Goal: Task Accomplishment & Management: Complete application form

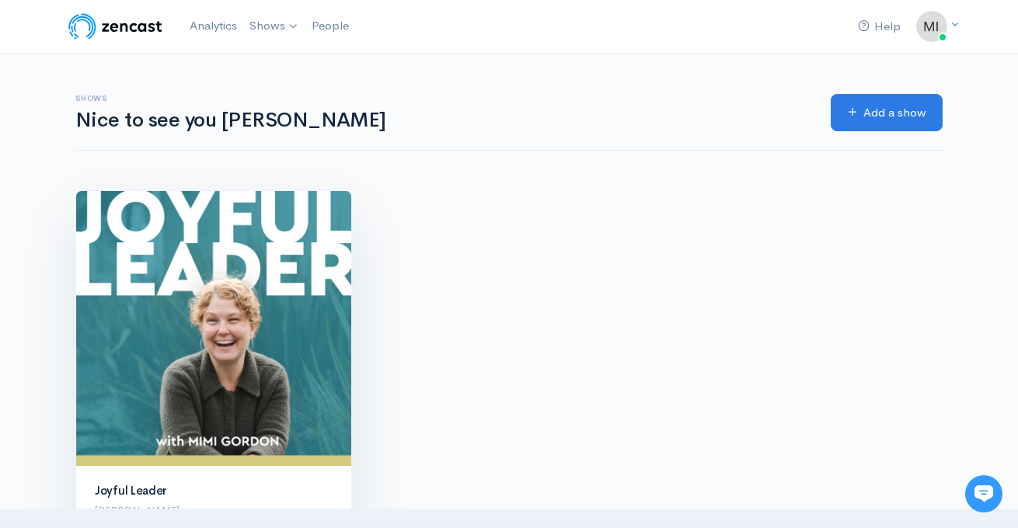
click at [280, 326] on img at bounding box center [213, 328] width 275 height 275
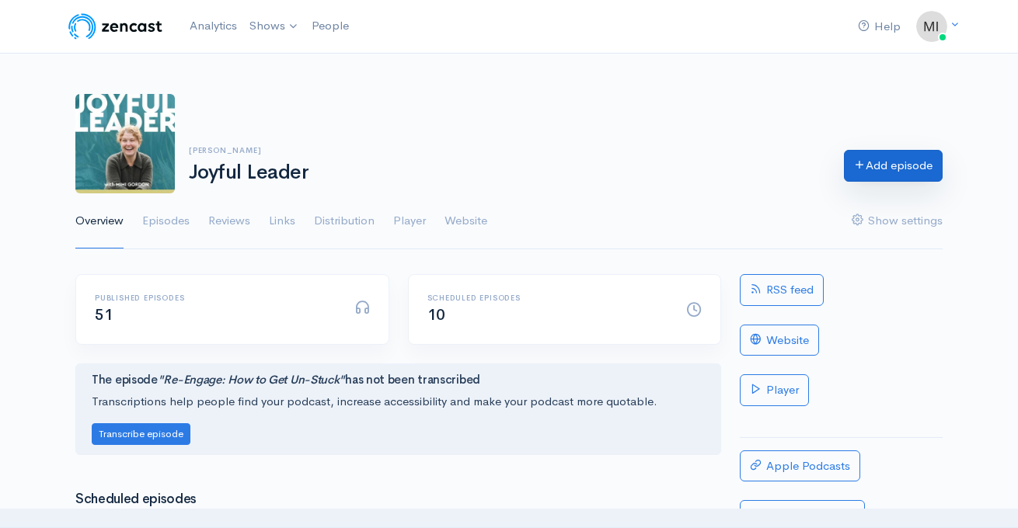
click at [903, 169] on link "Add episode" at bounding box center [893, 166] width 99 height 32
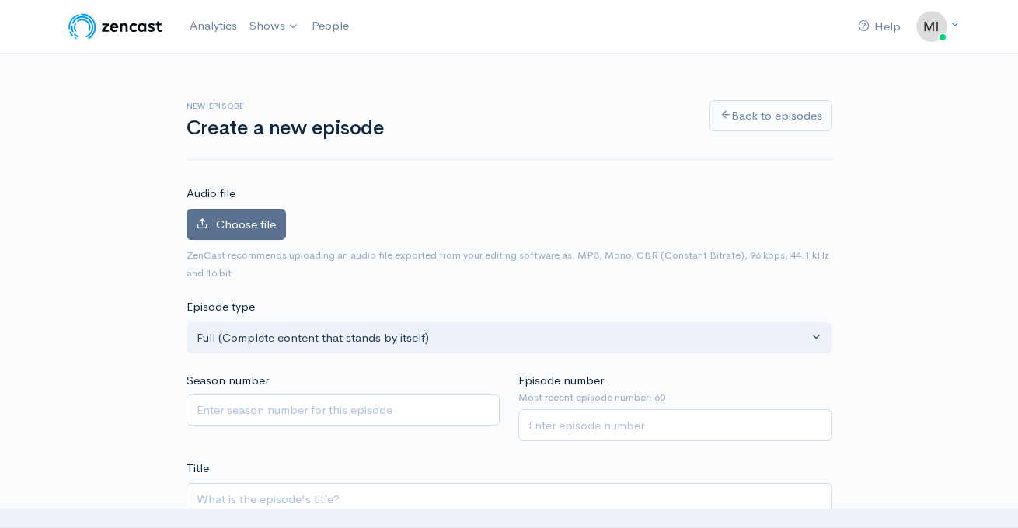
click at [262, 227] on span "Choose file" at bounding box center [246, 224] width 60 height 15
click at [0, 0] on input "Choose file" at bounding box center [0, 0] width 0 height 0
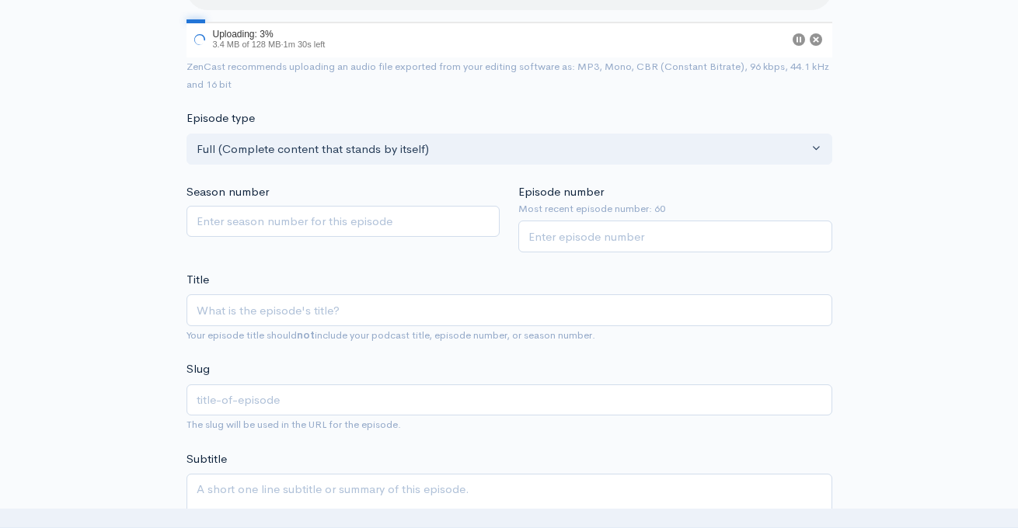
scroll to position [245, 0]
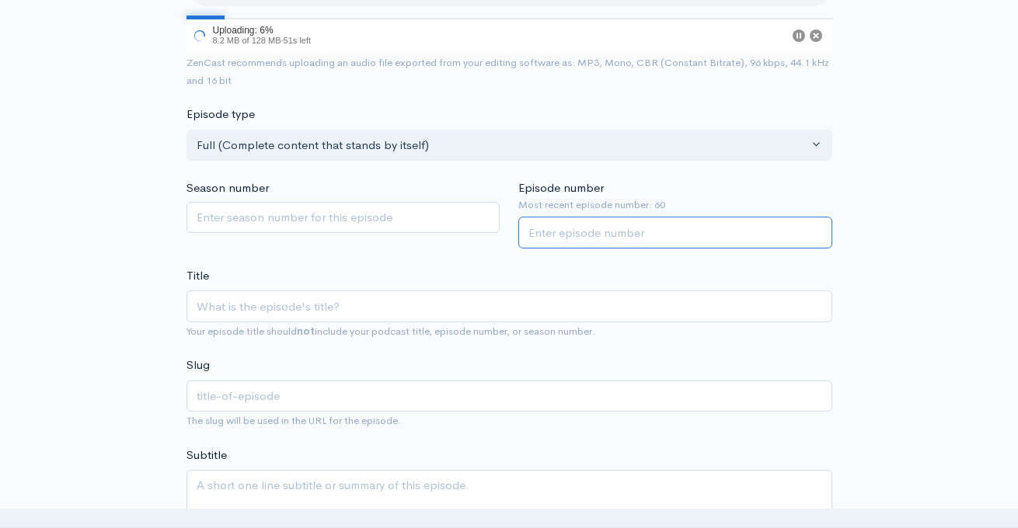
click at [598, 232] on input "Episode number" at bounding box center [675, 233] width 314 height 32
type input "61"
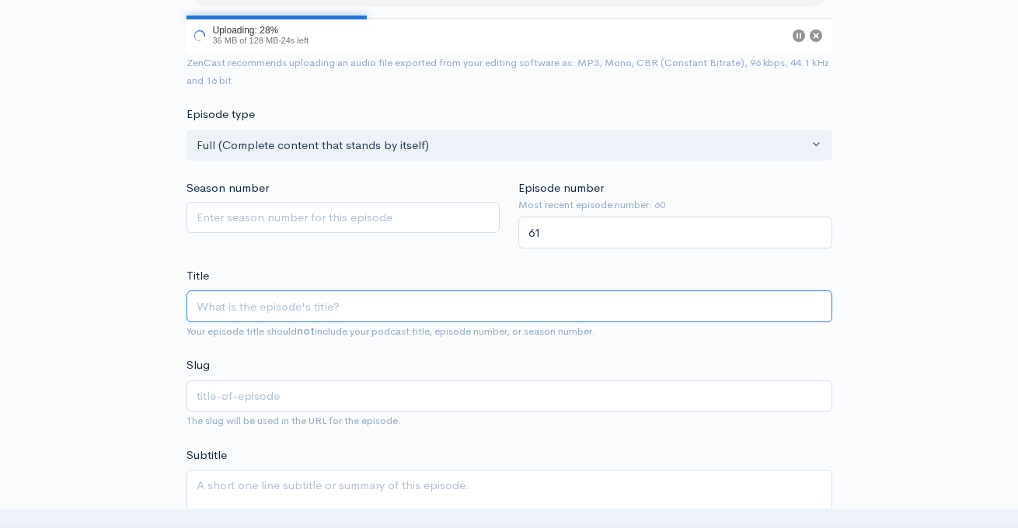
paste input "How to Know What Your Team REALLY Thinks"
type input "How to Know What Your Team REALLY Thinks"
type input "how-to-know-what-your-team-really-thinks"
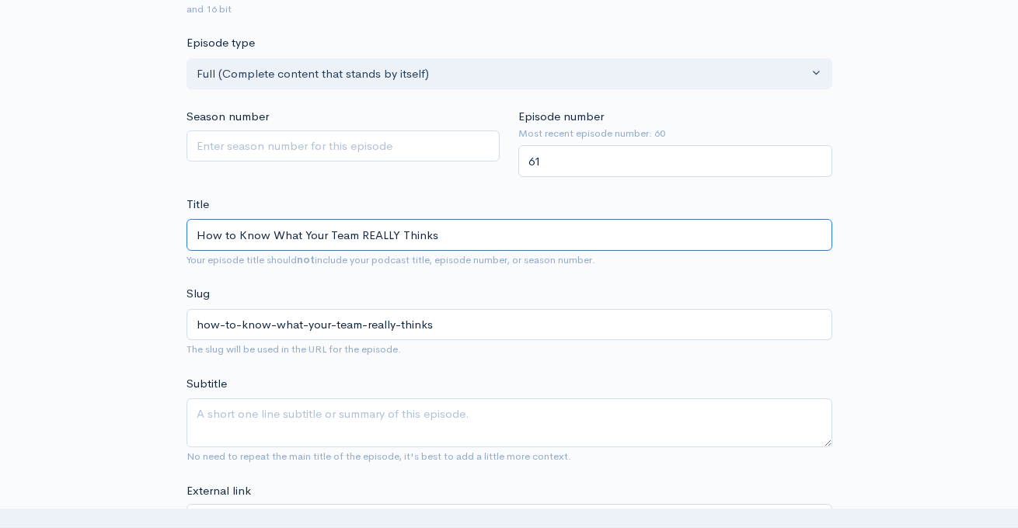
scroll to position [597, 0]
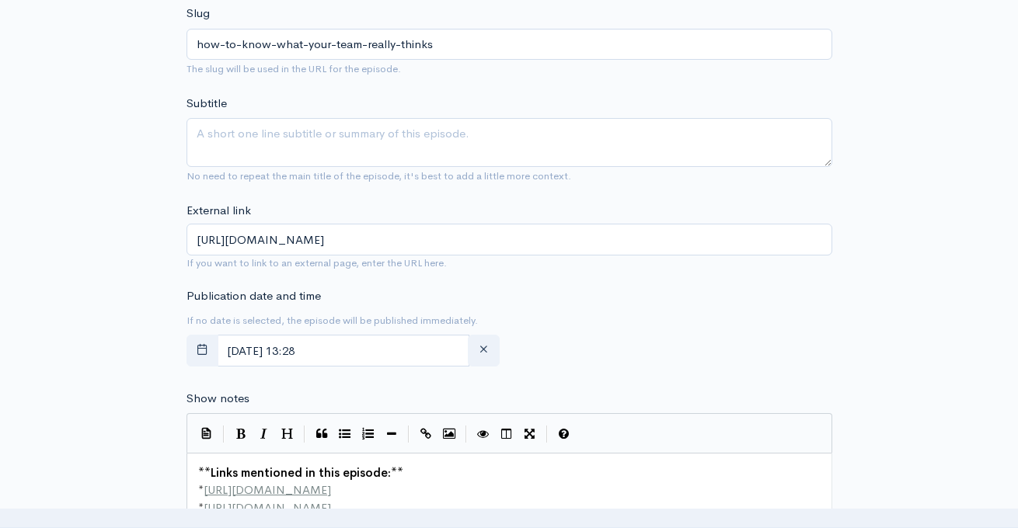
type input "How to Know What Your Team REALLY Thinks"
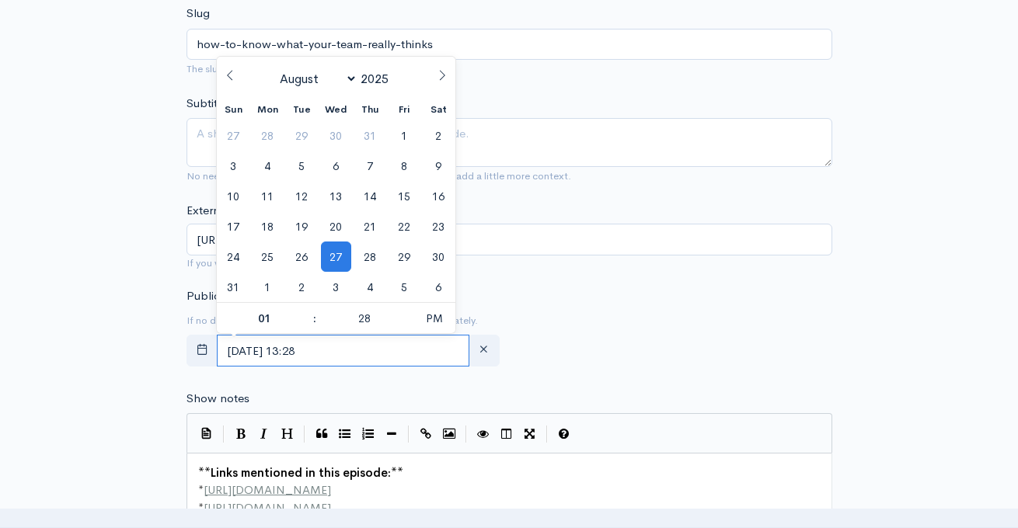
click at [437, 351] on input "August, 27 2025 13:28" at bounding box center [343, 351] width 253 height 32
click at [440, 75] on icon at bounding box center [442, 75] width 11 height 11
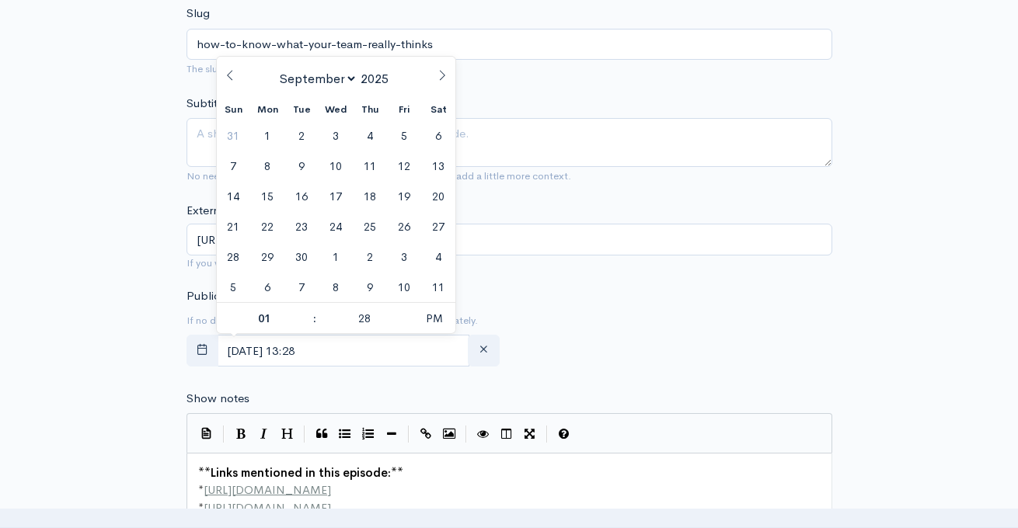
click at [440, 75] on icon at bounding box center [442, 75] width 11 height 11
select select "10"
click at [369, 167] on span "6" at bounding box center [370, 166] width 30 height 30
type input "November, 06 2025 13:28"
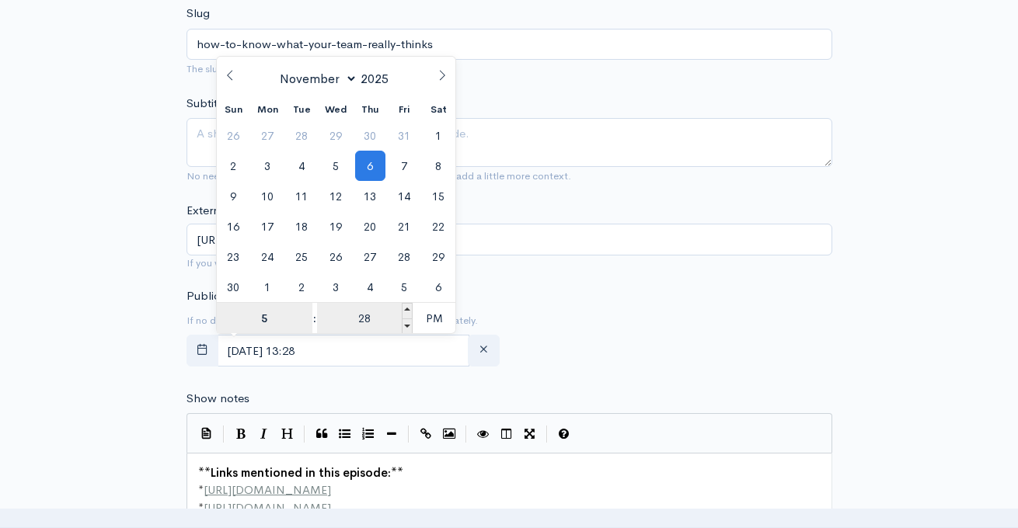
type input "5"
type input "November, 06 2025 17:28"
type input "05"
click at [363, 317] on input "28" at bounding box center [365, 318] width 96 height 31
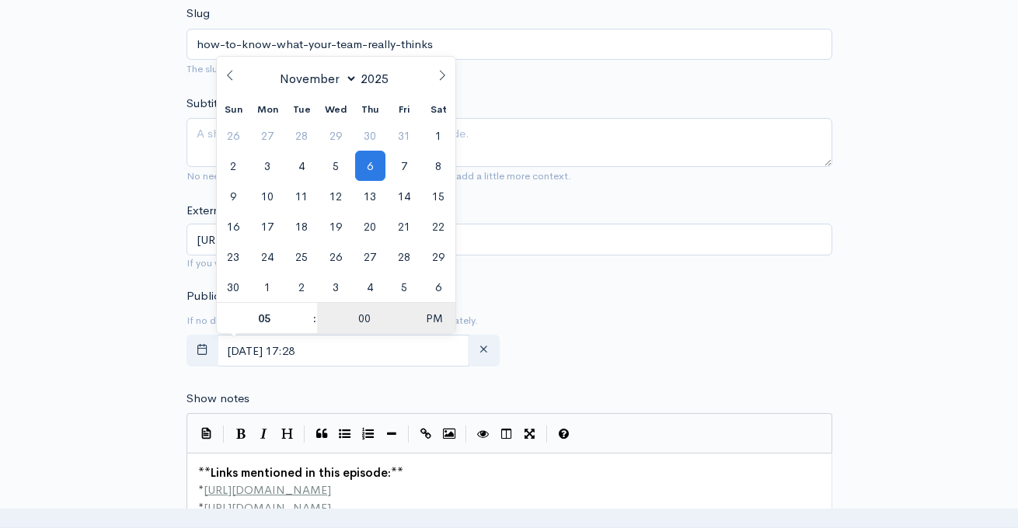
type input "00"
click at [432, 317] on span "PM" at bounding box center [434, 318] width 43 height 31
type input "November, 06 2025 05:00"
click at [599, 281] on form "Audio file 96 Uploading: 96% 123 MB of 128 MB · 1s left ZenCast recommends uplo…" at bounding box center [509, 476] width 646 height 1776
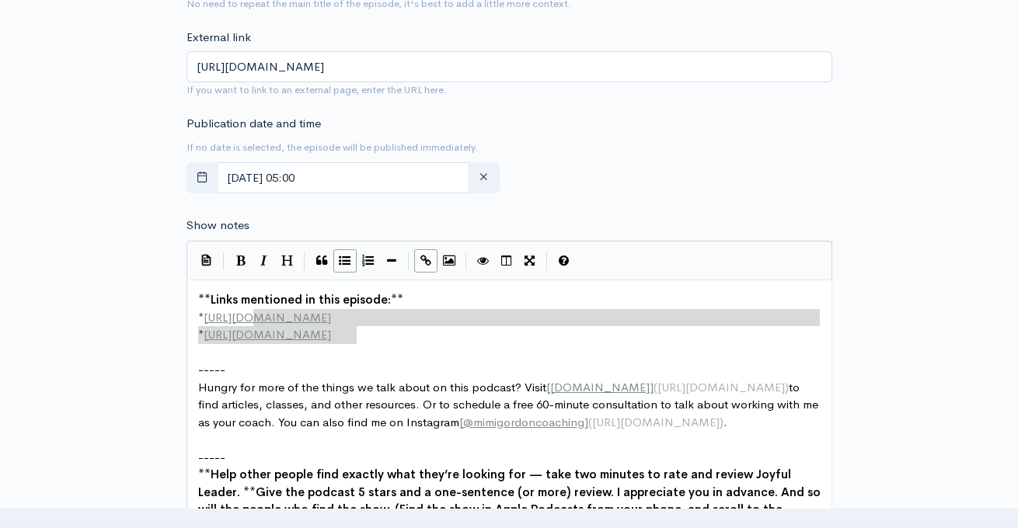
scroll to position [5, 0]
type textarea "**Links mentioned in this episode:** * http://example.com * http://second-examp…"
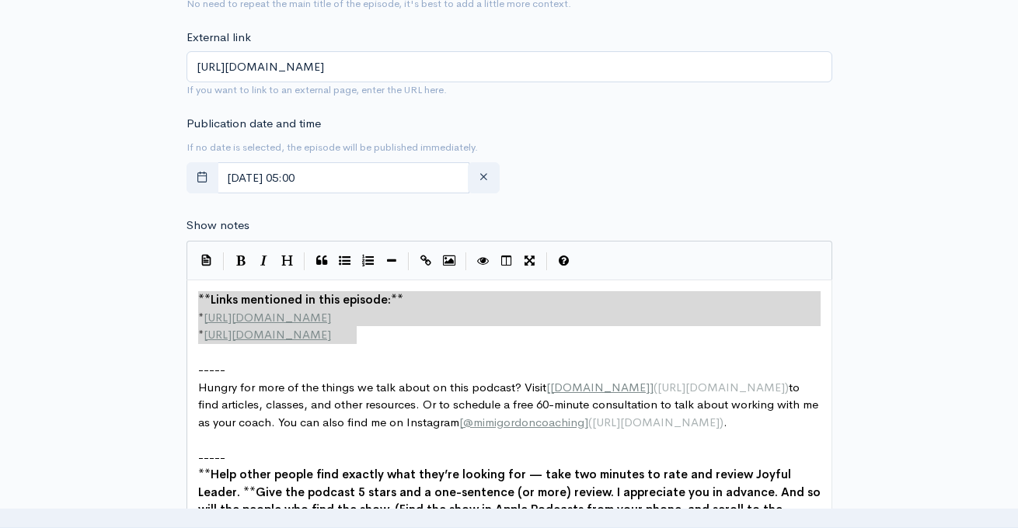
drag, startPoint x: 368, startPoint y: 336, endPoint x: 155, endPoint y: 295, distance: 216.9
paste textarea
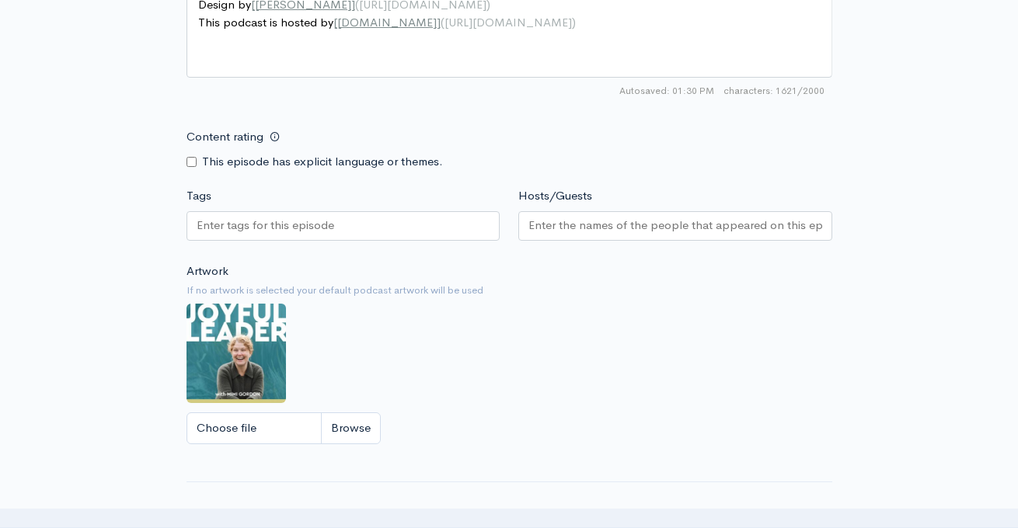
scroll to position [1576, 0]
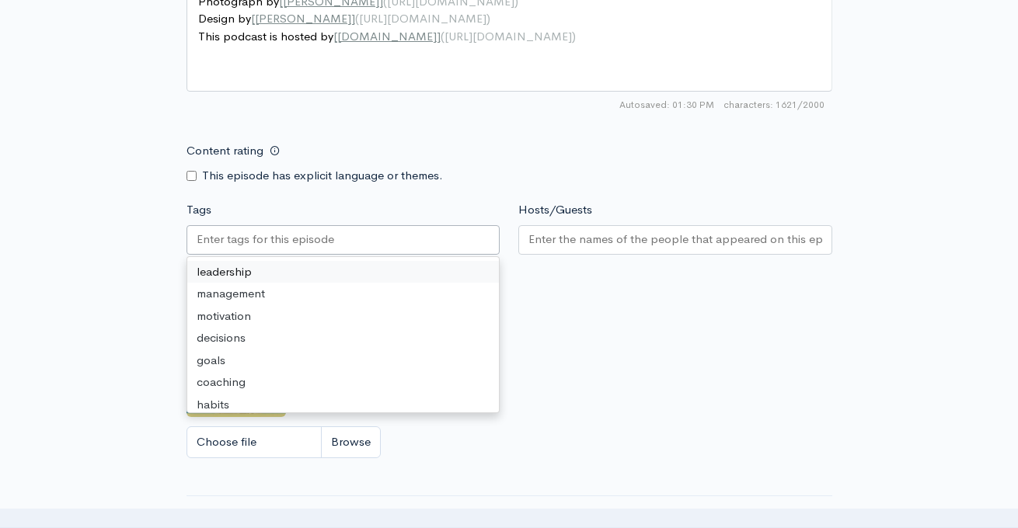
click at [326, 236] on input "Tags" at bounding box center [267, 240] width 140 height 18
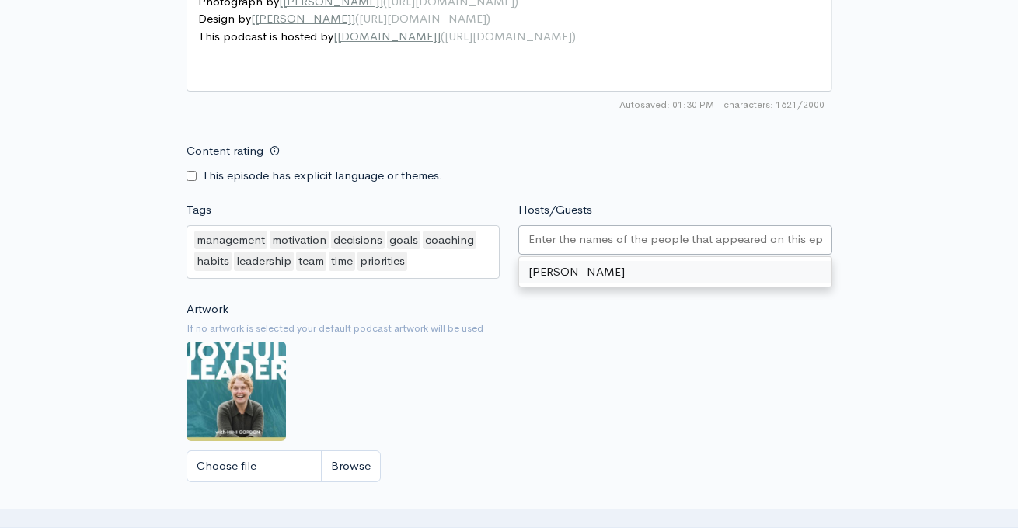
click at [643, 242] on input "Hosts/Guests" at bounding box center [675, 240] width 294 height 18
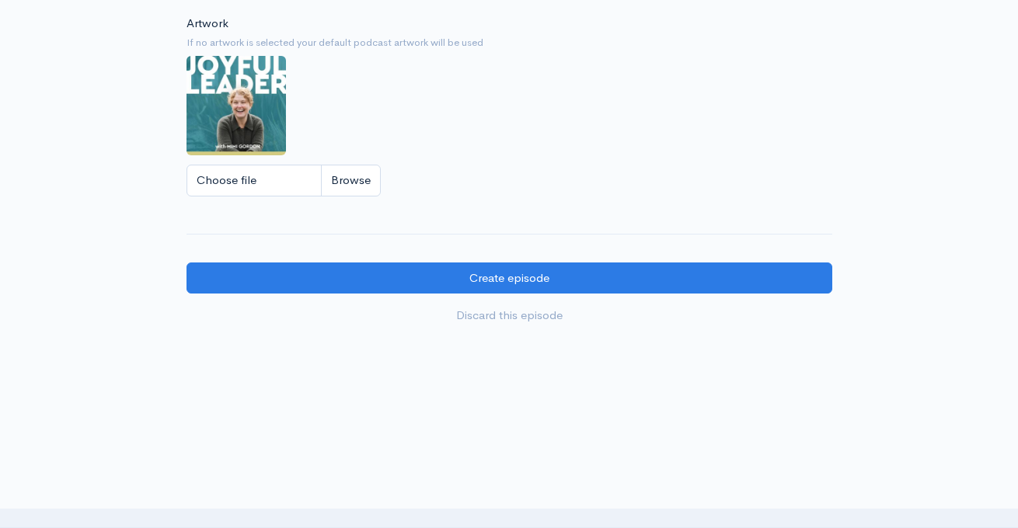
scroll to position [1886, 0]
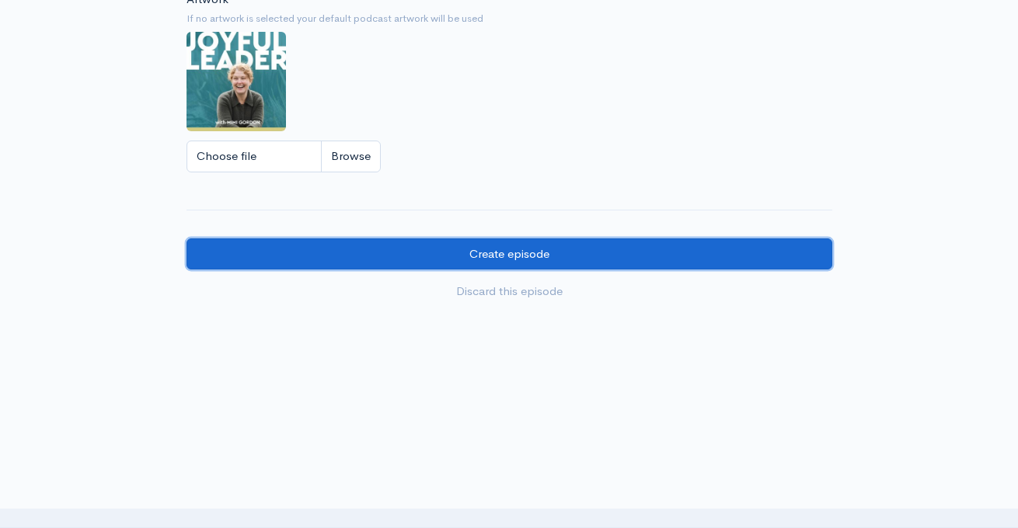
click at [528, 249] on input "Create episode" at bounding box center [509, 255] width 646 height 32
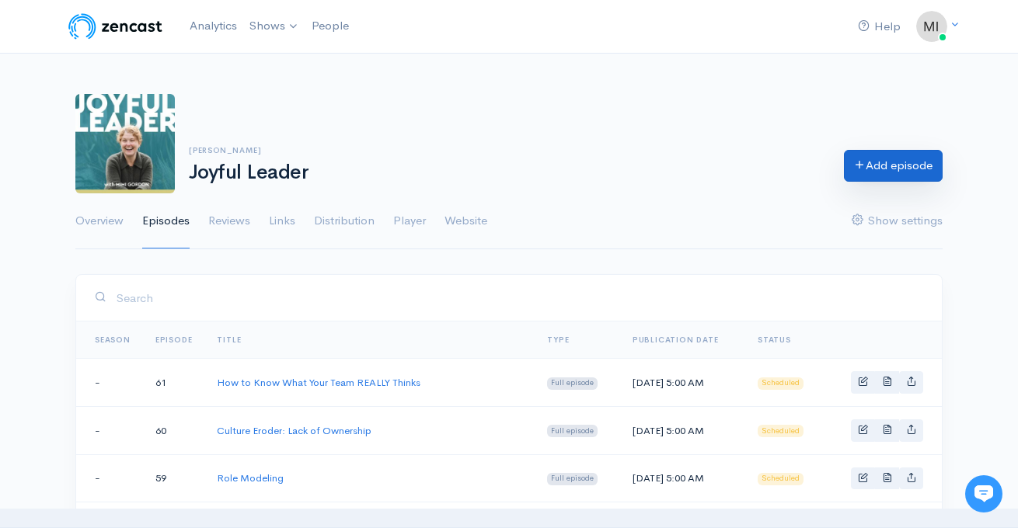
click at [894, 167] on link "Add episode" at bounding box center [893, 166] width 99 height 32
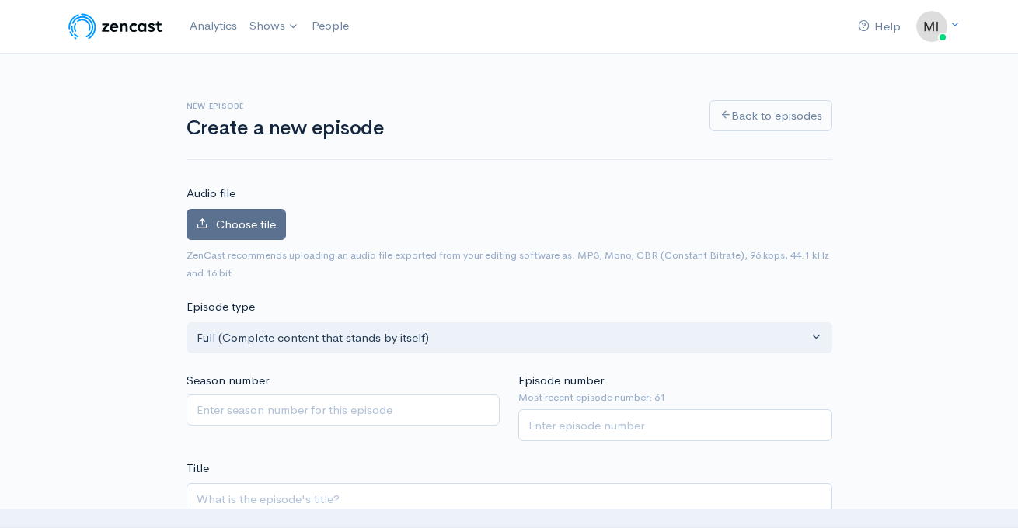
click at [259, 228] on span "Choose file" at bounding box center [246, 224] width 60 height 15
click at [0, 0] on input "Choose file" at bounding box center [0, 0] width 0 height 0
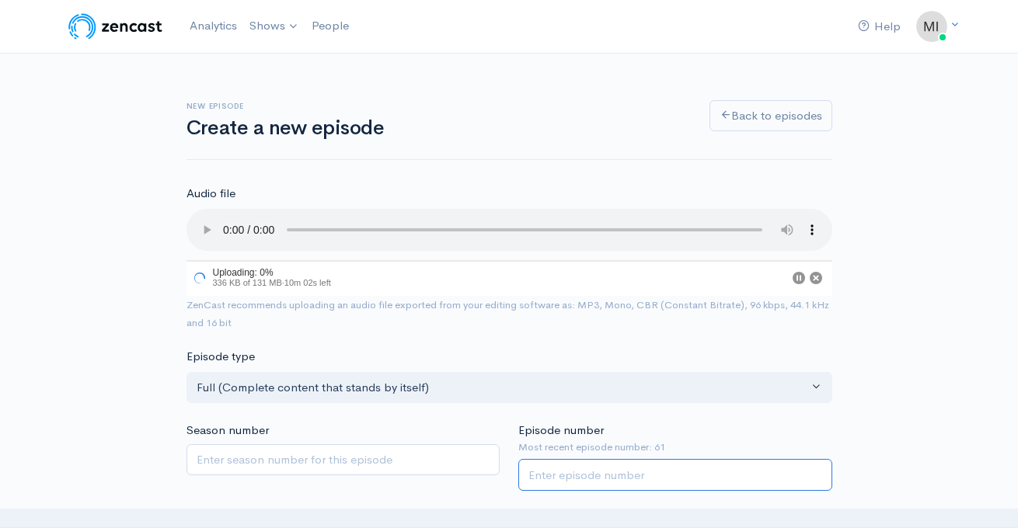
click at [562, 477] on input "Episode number" at bounding box center [675, 475] width 314 height 32
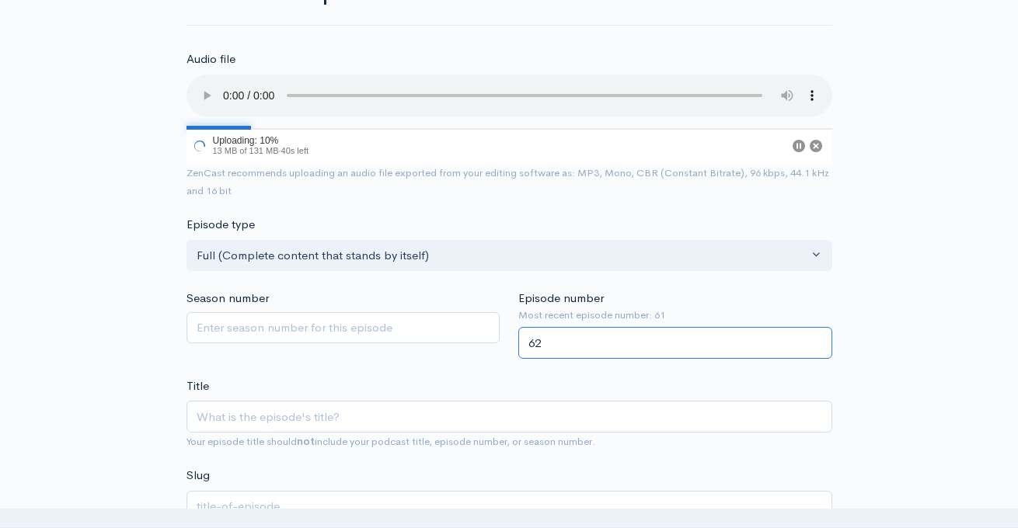
scroll to position [193, 0]
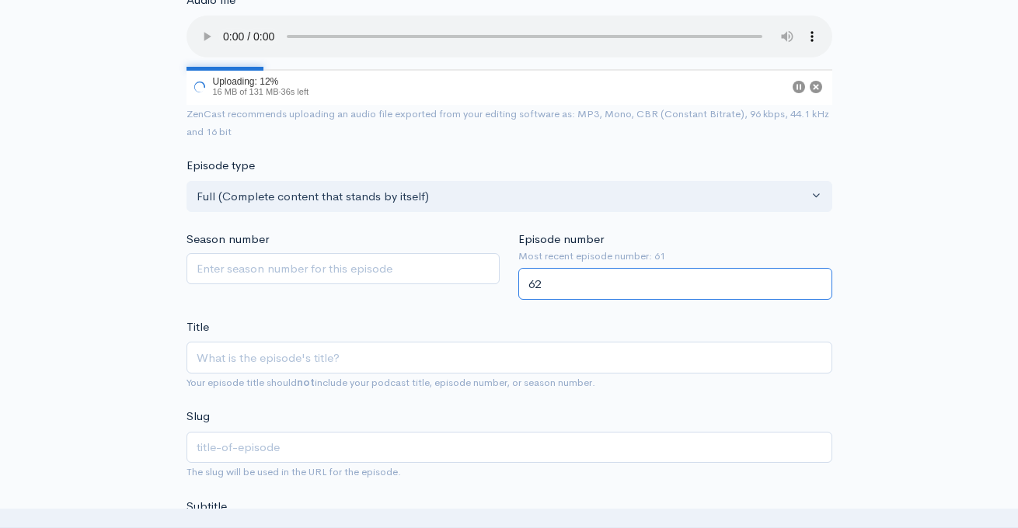
type input "62"
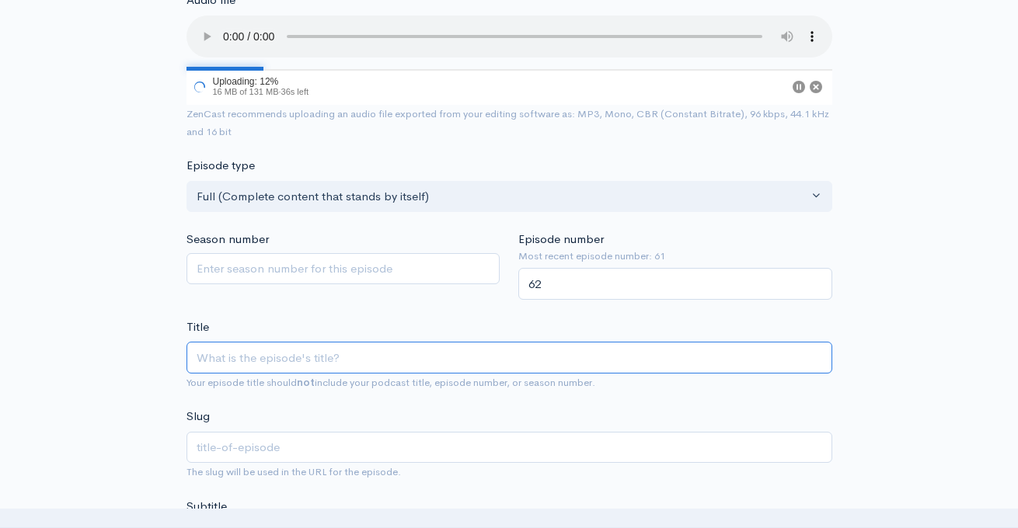
click at [415, 356] on input "Title" at bounding box center [509, 358] width 646 height 32
type input "E"
type input "e"
type input "Em"
type input "em"
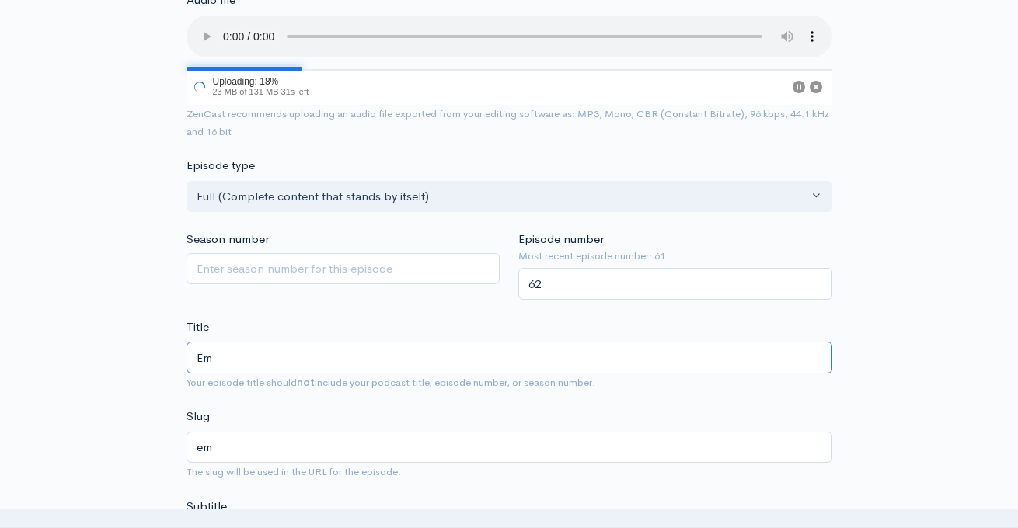
type input "Emo"
type input "emo"
type input "Emot"
type input "emot"
type input "Emoti"
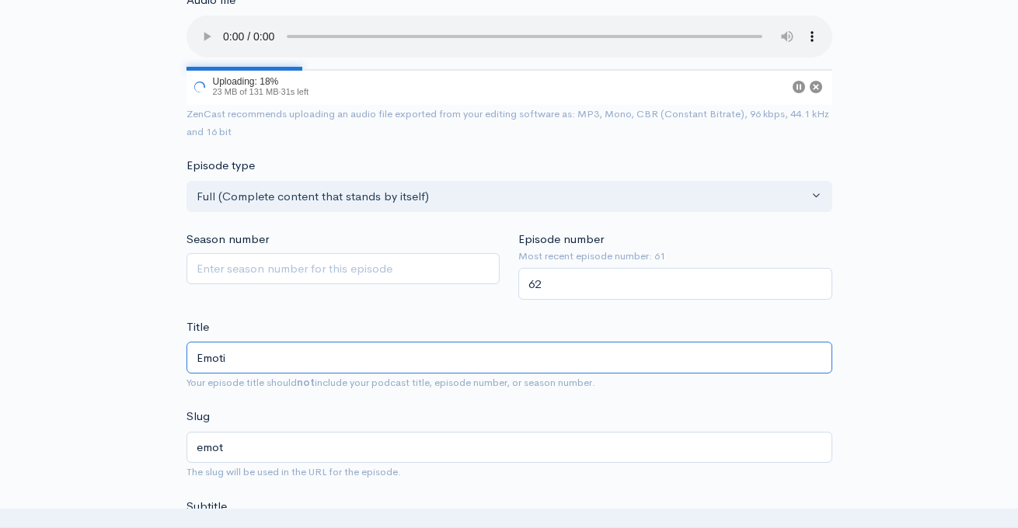
type input "emoti"
type input "Emotio"
type input "emotio"
type input "Emotion"
type input "emotion"
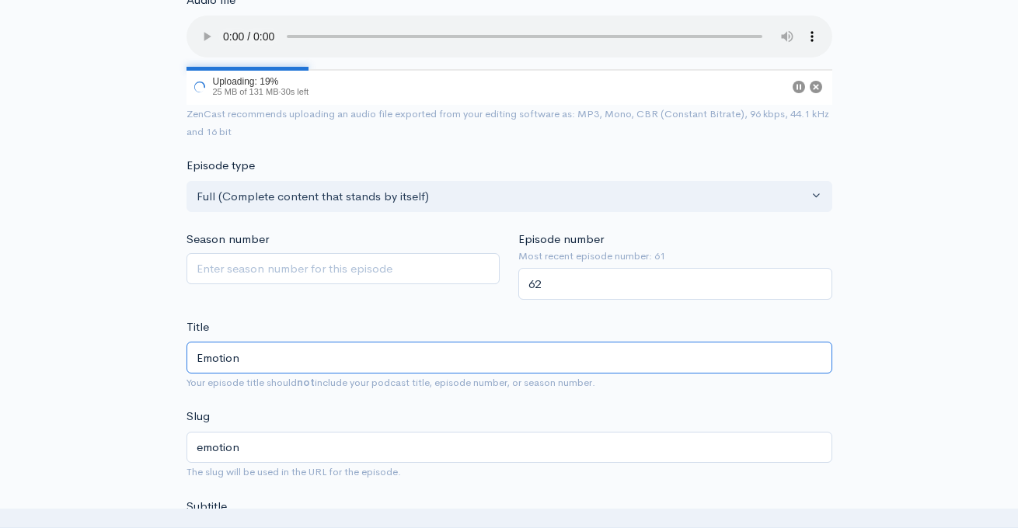
type input "Emotiona"
type input "emotiona"
type input "Emotional"
type input "emotional"
type input "Emotional W"
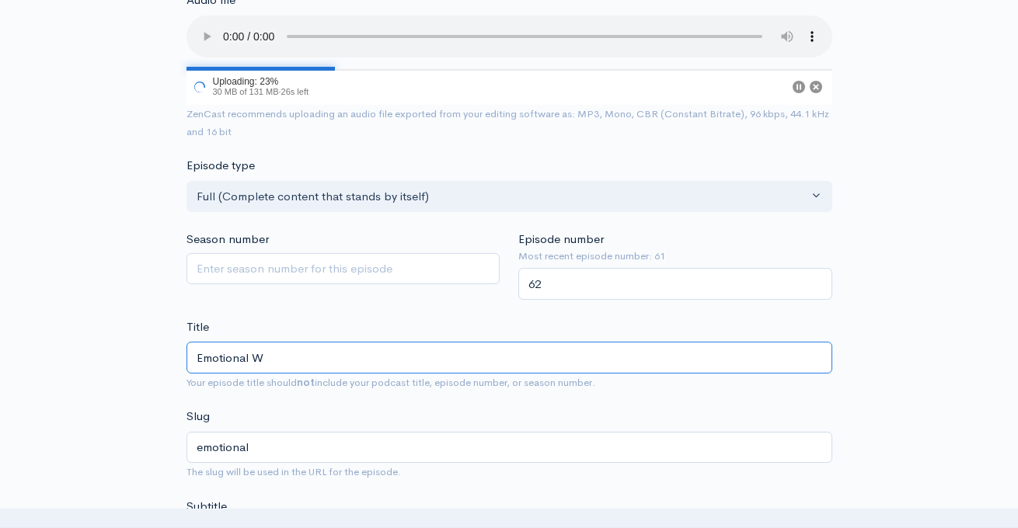
type input "emotional-w"
type input "Emotional We"
type input "emotional-we"
type input "Emotional Wei"
type input "emotional-wei"
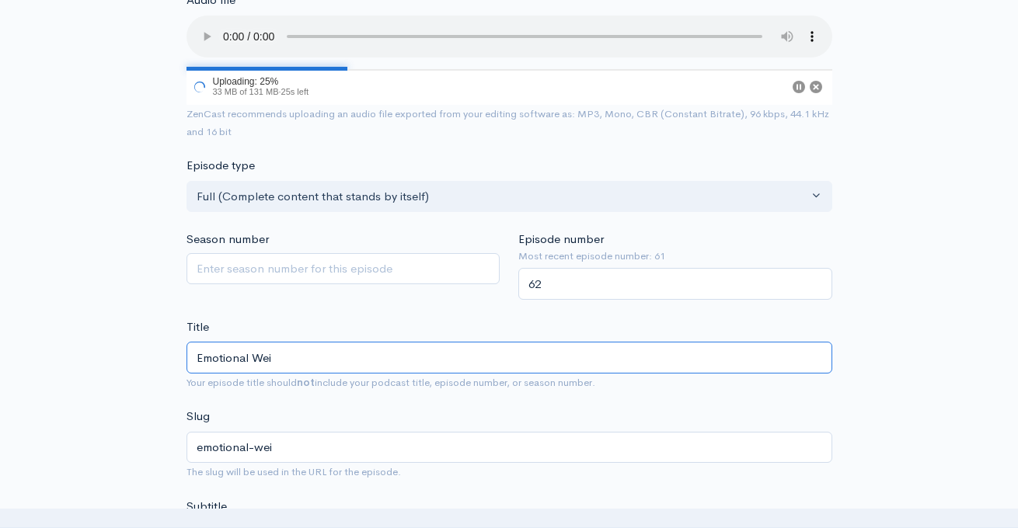
type input "Emotional Weig"
type input "emotional-weig"
type input "Emotional Weigh"
type input "emotional-weigh"
type input "Emotional Weight"
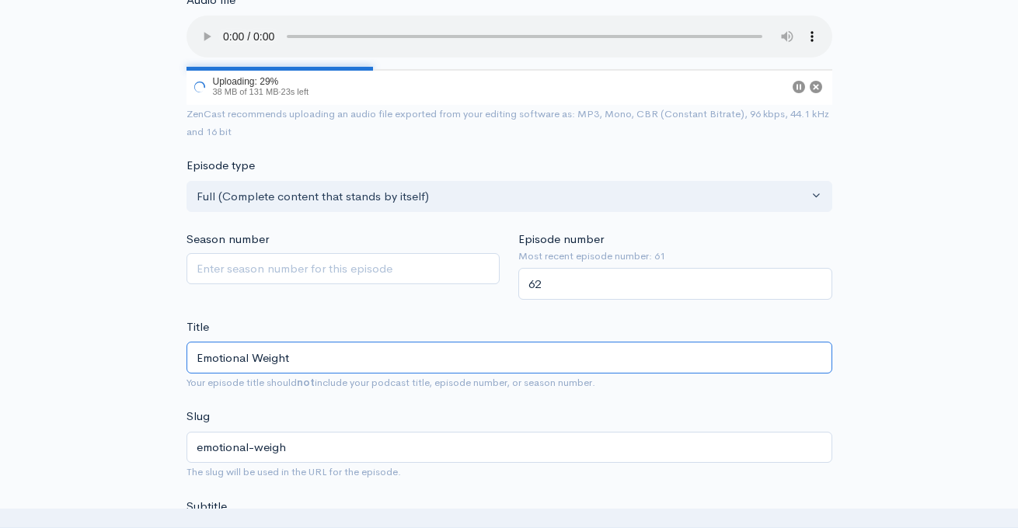
type input "emotional-weight"
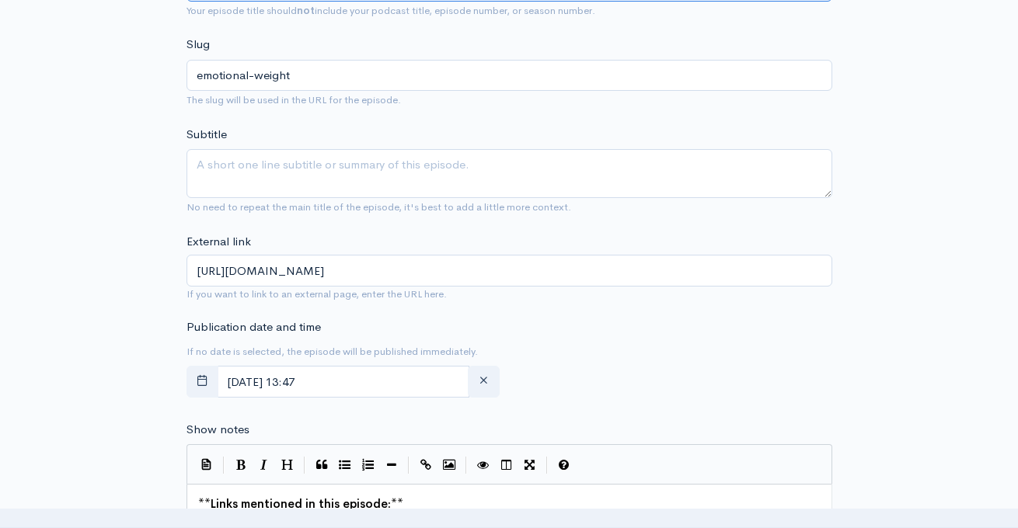
scroll to position [564, 0]
type input "Emotional Weight"
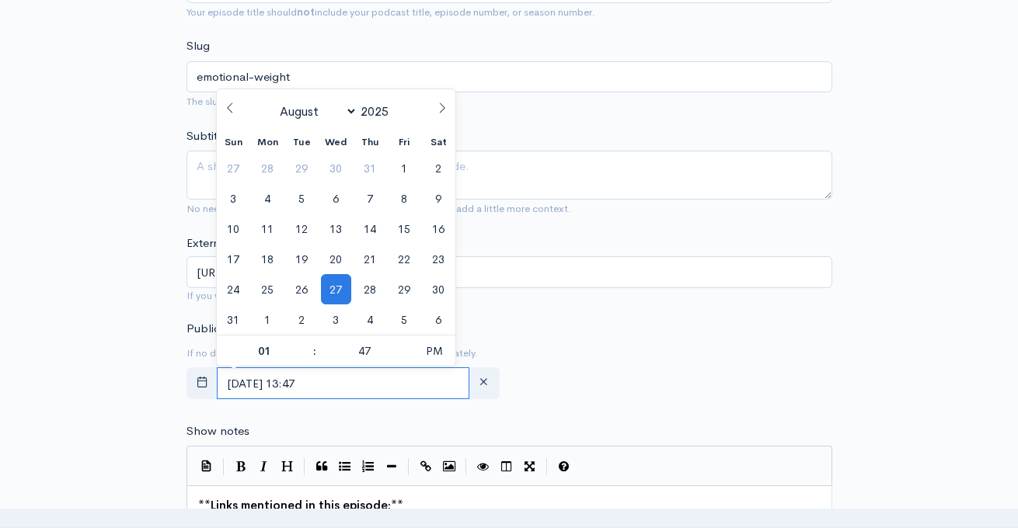
click at [394, 380] on input "August, 27 2025 13:47" at bounding box center [343, 384] width 253 height 32
click at [441, 103] on icon at bounding box center [442, 108] width 11 height 11
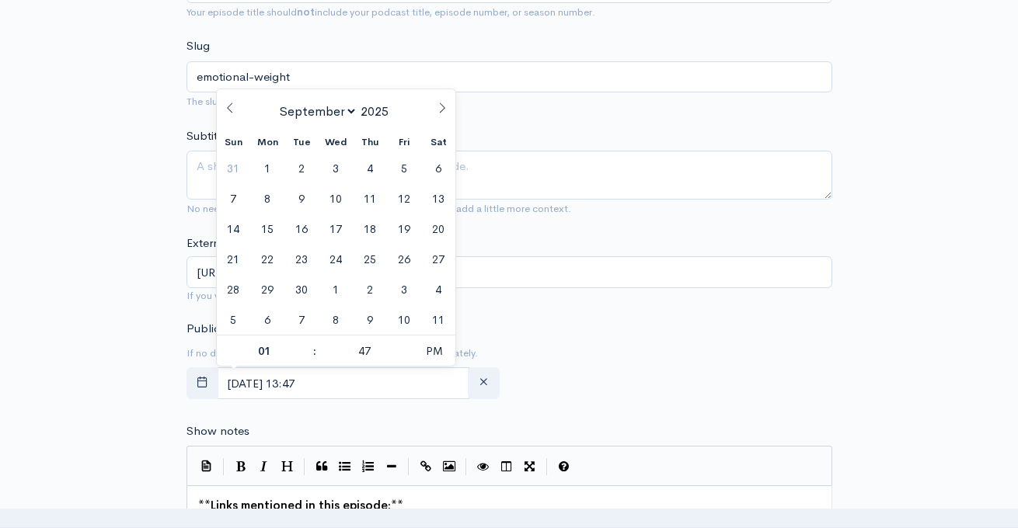
click at [441, 103] on icon at bounding box center [442, 108] width 11 height 11
select select "10"
click at [370, 228] on span "13" at bounding box center [370, 229] width 30 height 30
type input "November, 13 2025 13:47"
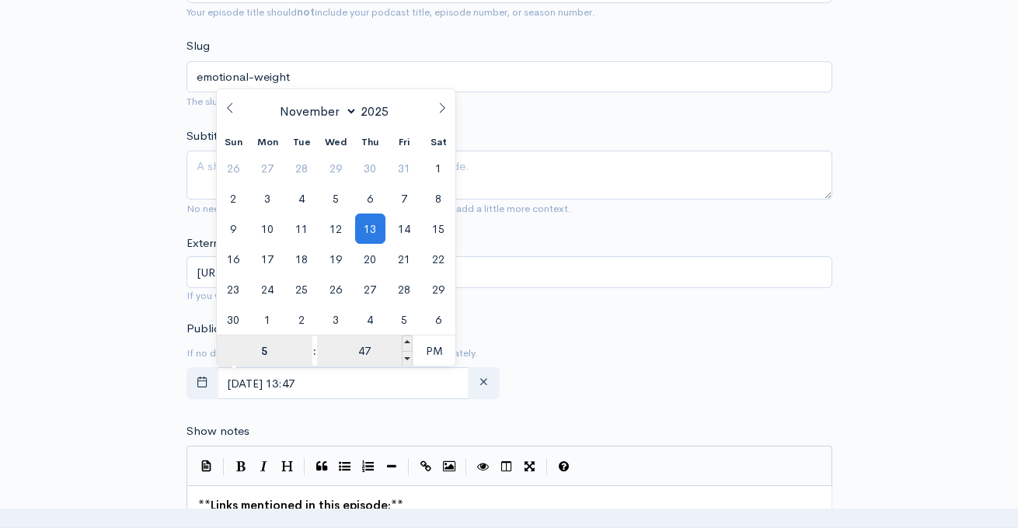
type input "5"
type input "November, 13 2025 17:47"
type input "05"
click at [354, 349] on input "47" at bounding box center [365, 351] width 96 height 31
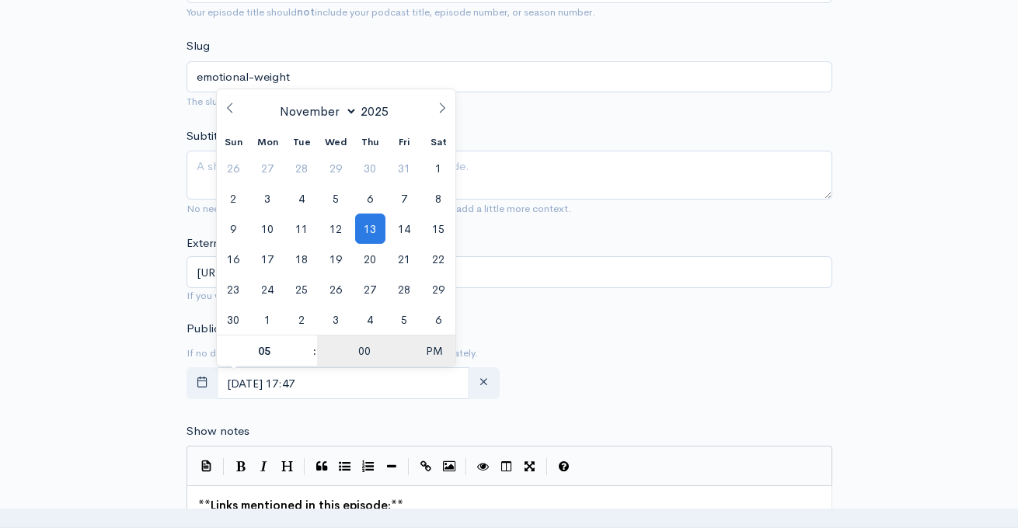
type input "00"
click at [420, 343] on span "PM" at bounding box center [434, 351] width 43 height 31
type input "November, 13 2025 05:00"
click at [554, 340] on div "Publication date and time If no date is selected, the episode will be published…" at bounding box center [509, 362] width 664 height 85
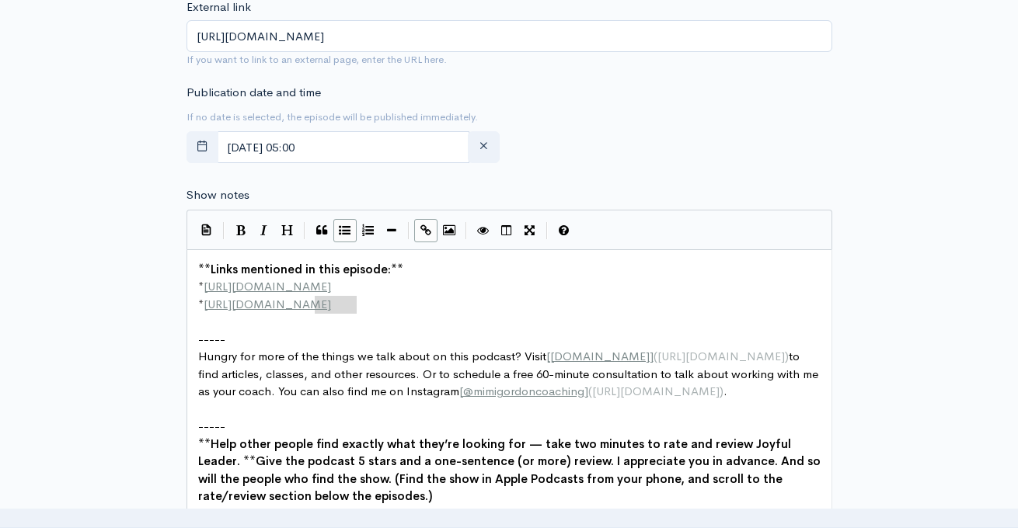
scroll to position [5, 0]
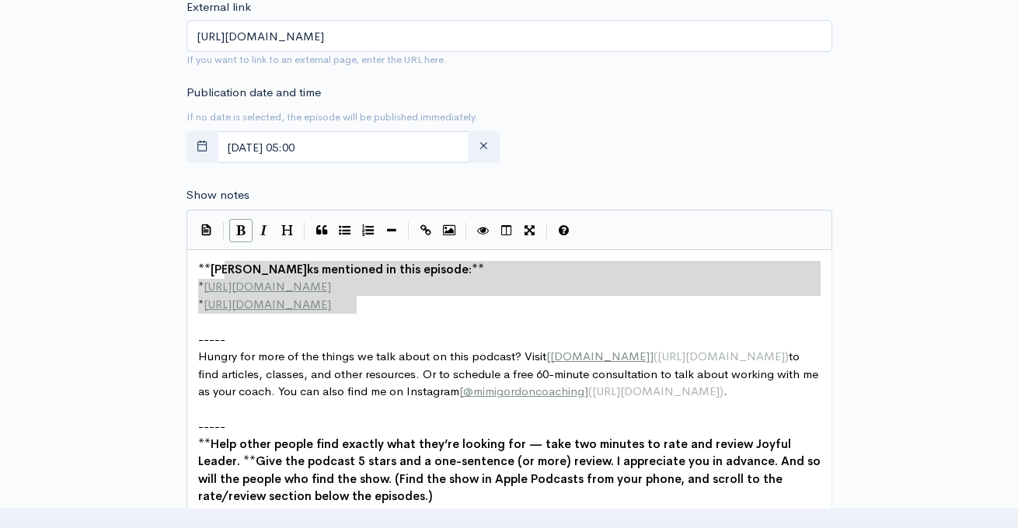
type textarea "**Links mentioned in this episode:** * http://example.com * http://second-examp…"
drag, startPoint x: 378, startPoint y: 302, endPoint x: 172, endPoint y: 263, distance: 209.7
paste textarea
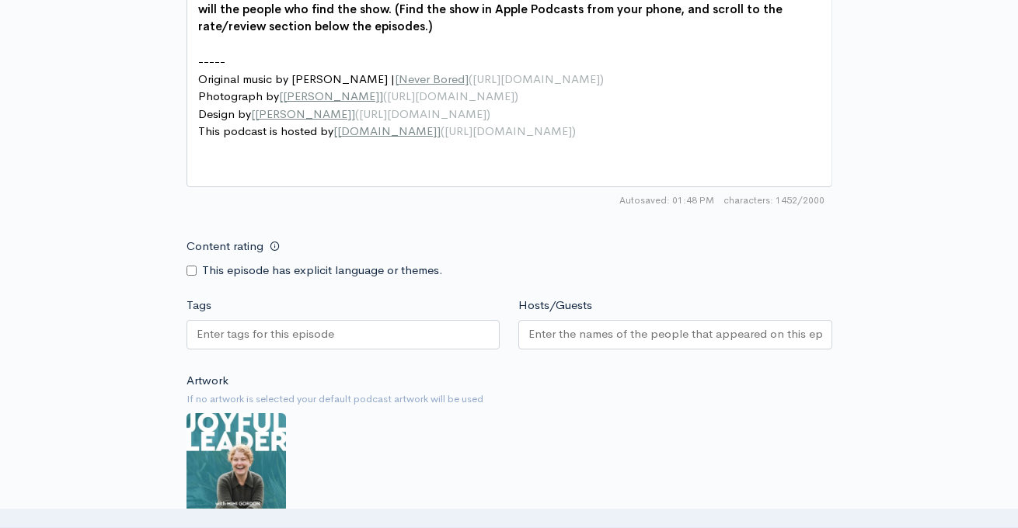
scroll to position [1445, 0]
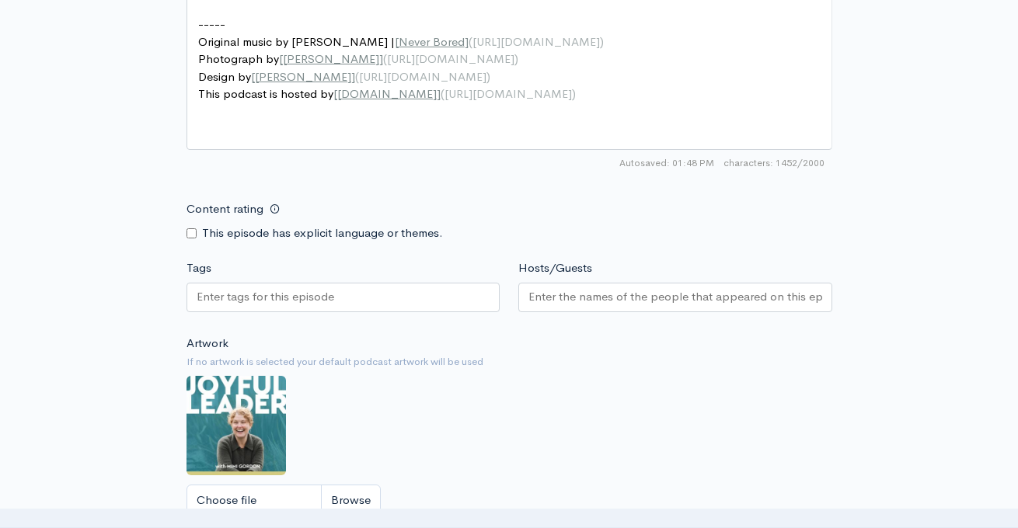
click at [261, 306] on input "Tags" at bounding box center [267, 297] width 140 height 18
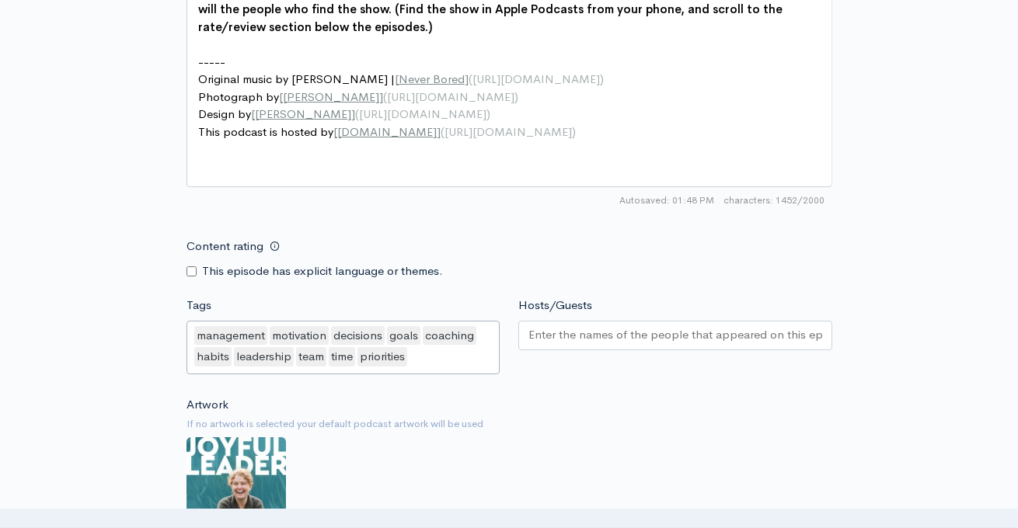
click at [609, 321] on div at bounding box center [675, 336] width 314 height 30
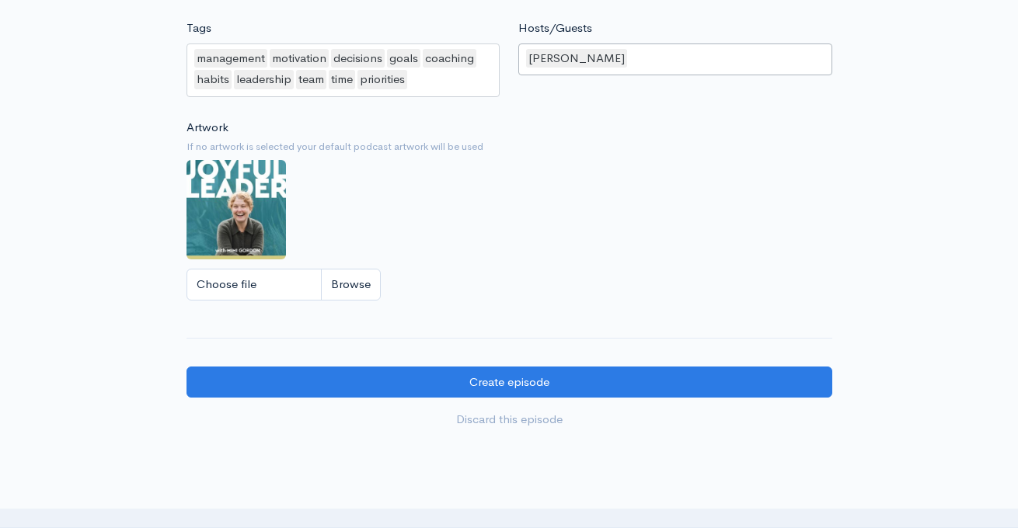
scroll to position [1842, 0]
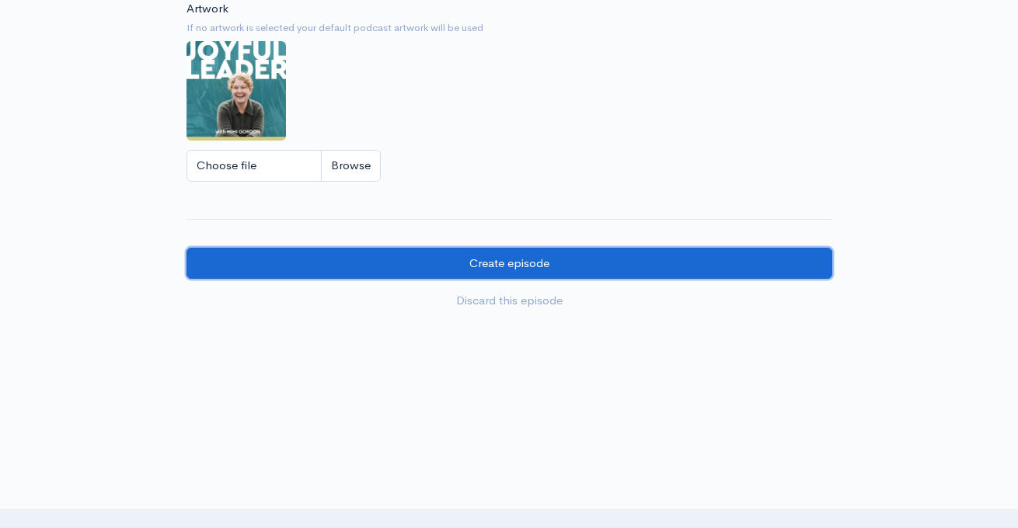
click at [532, 263] on input "Create episode" at bounding box center [509, 264] width 646 height 32
